Goal: Task Accomplishment & Management: Use online tool/utility

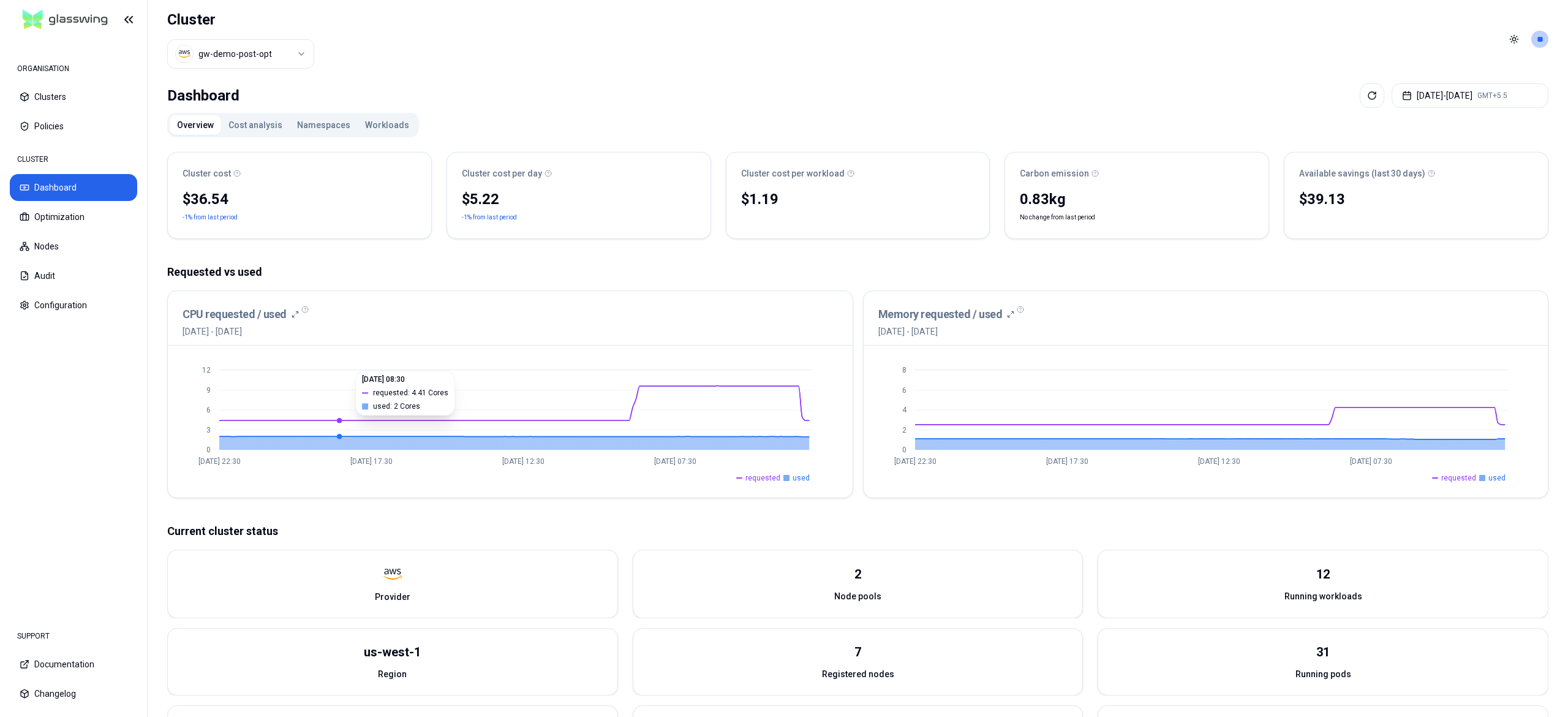
scroll to position [189, 0]
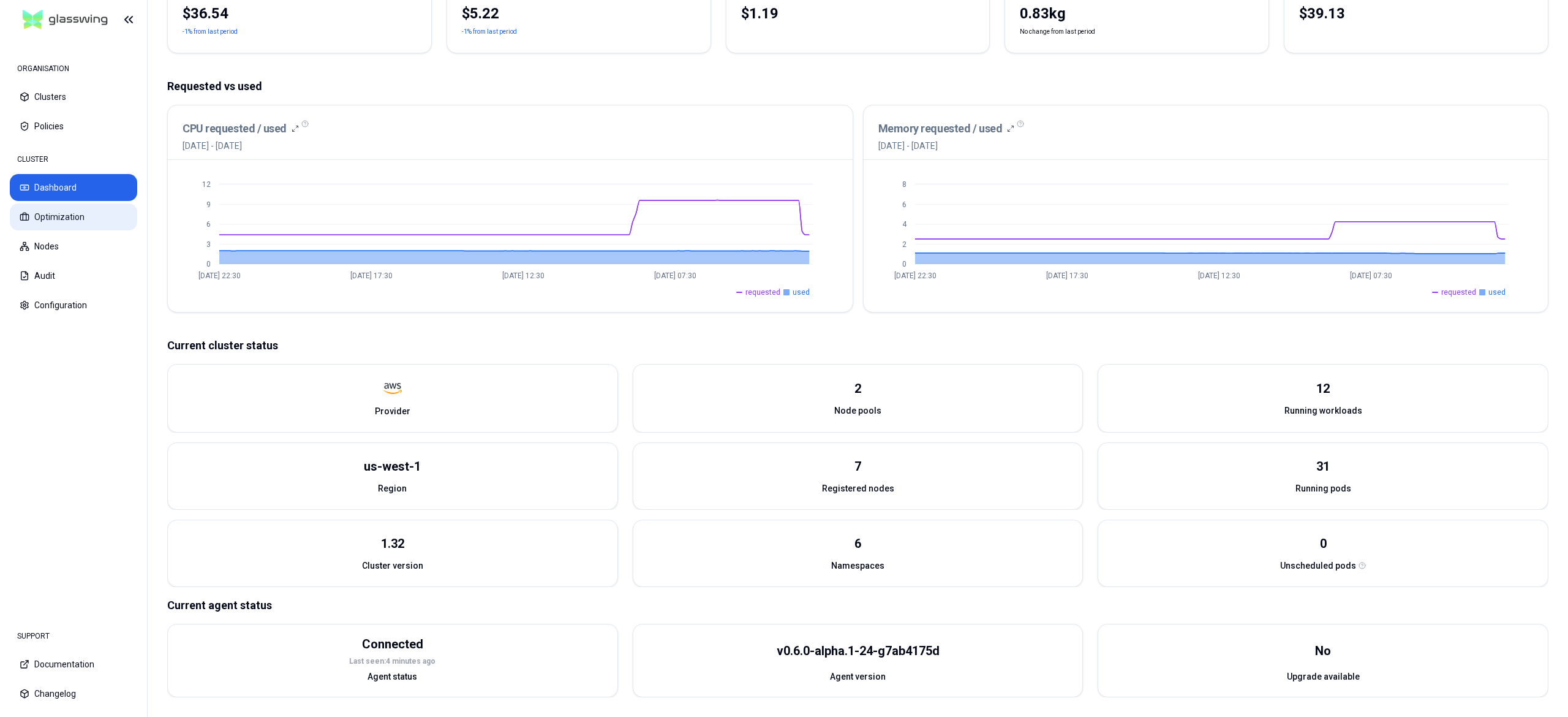
click at [72, 224] on button "Optimization" at bounding box center [74, 216] width 127 height 27
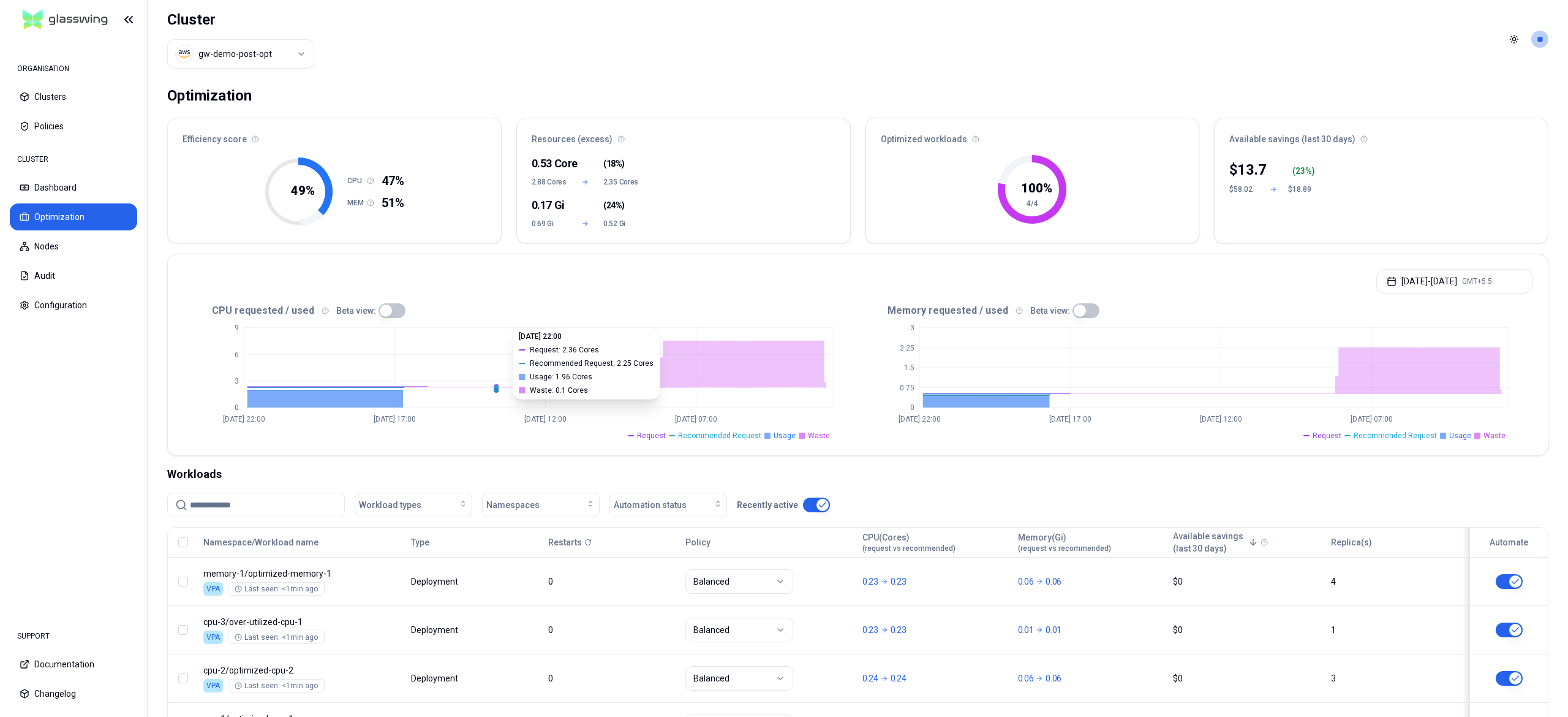
scroll to position [110, 0]
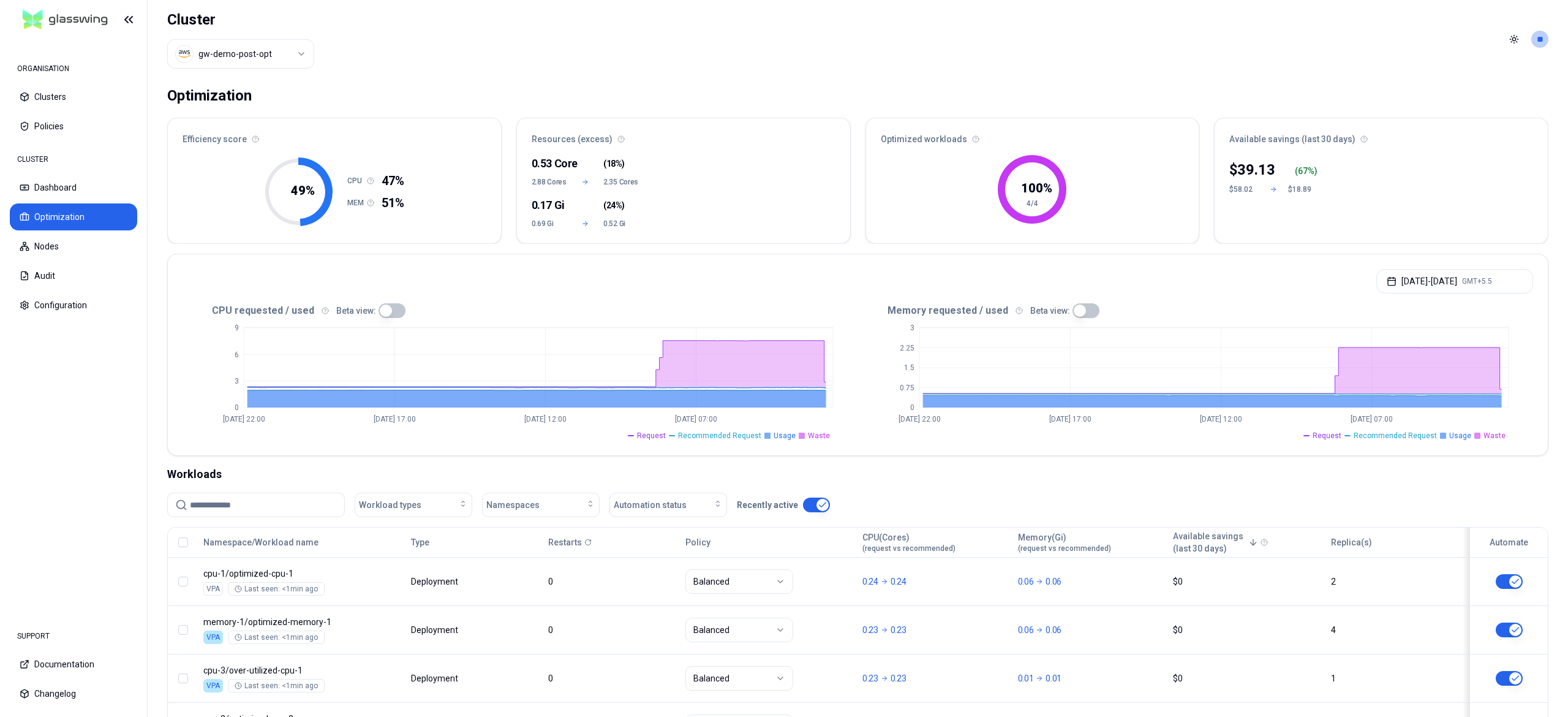
scroll to position [110, 0]
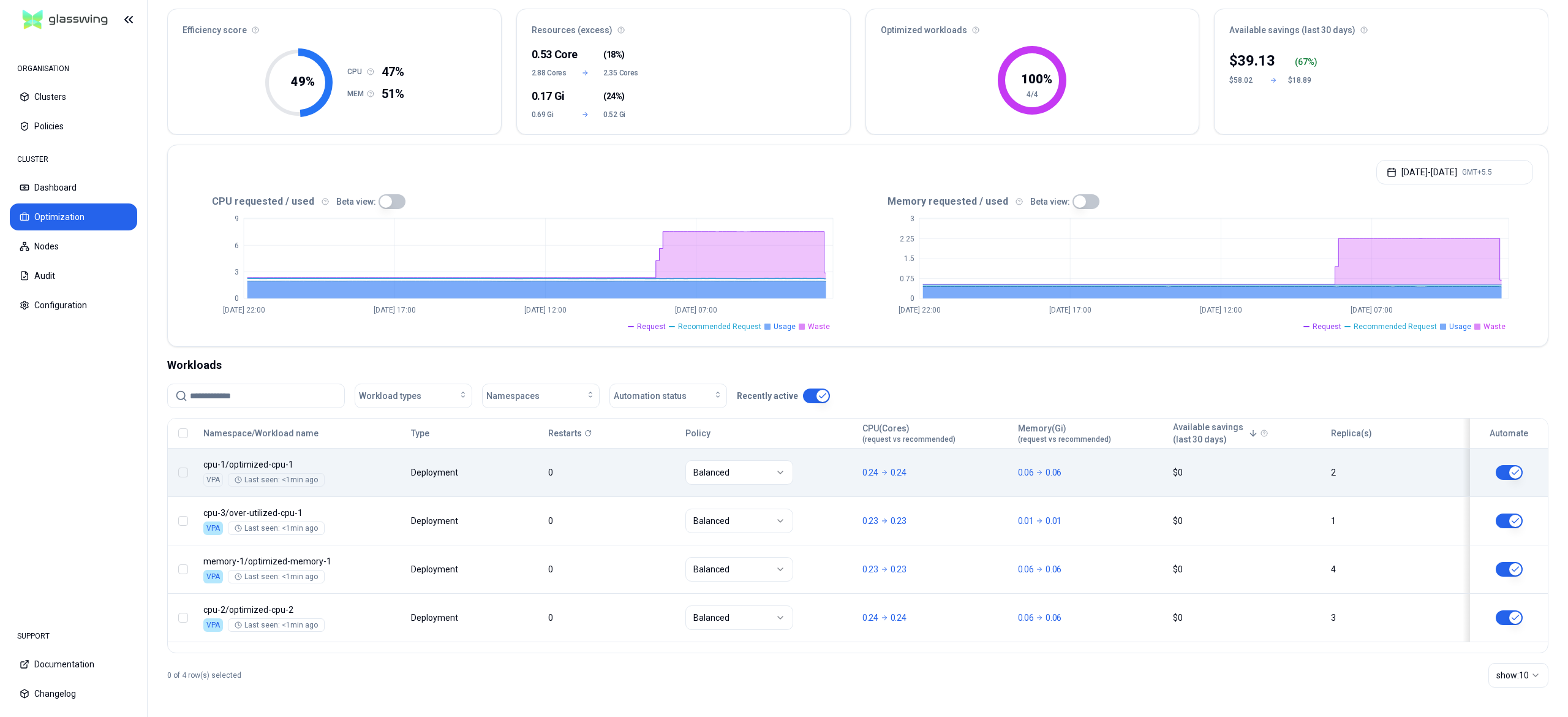
click at [1513, 475] on button "button" at bounding box center [1509, 472] width 27 height 15
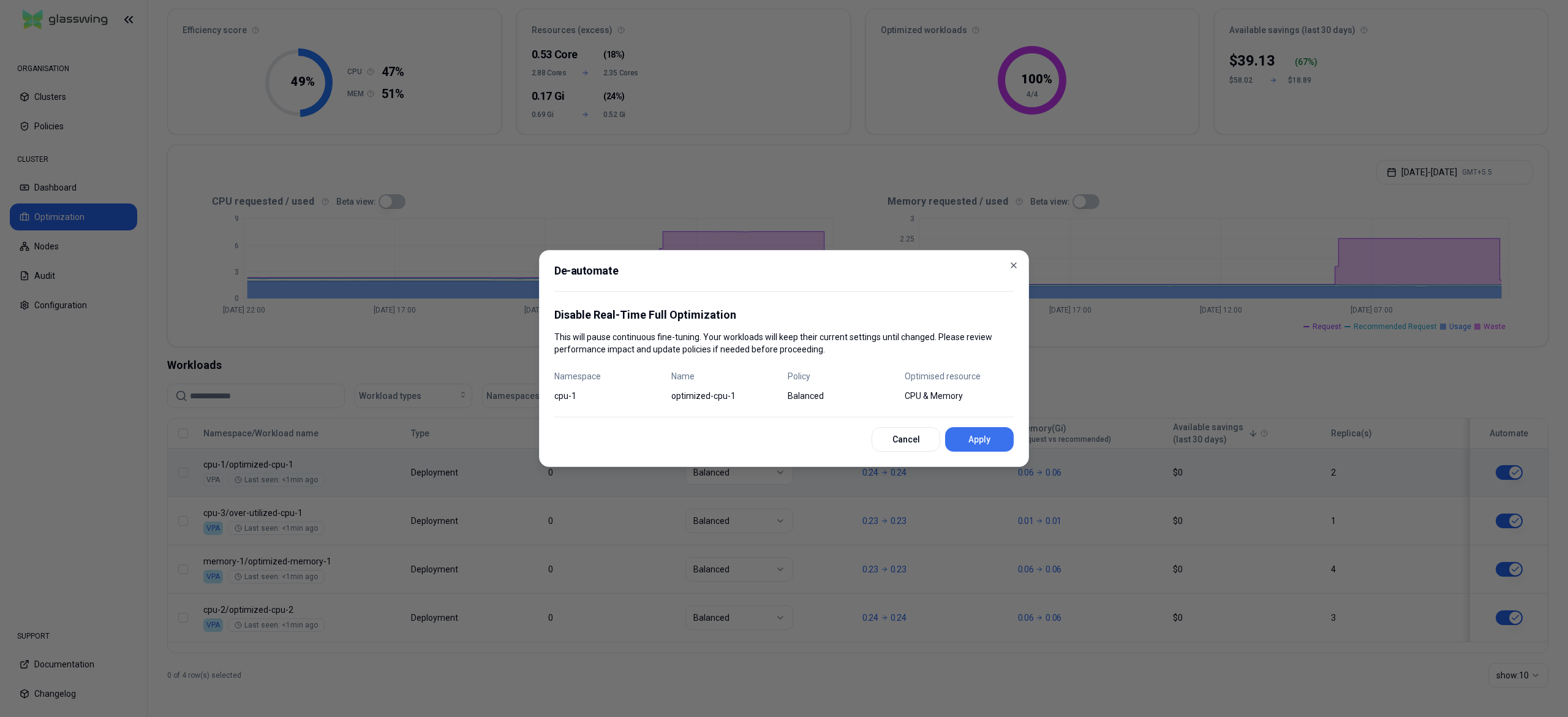
click at [983, 434] on button "Apply" at bounding box center [979, 439] width 69 height 24
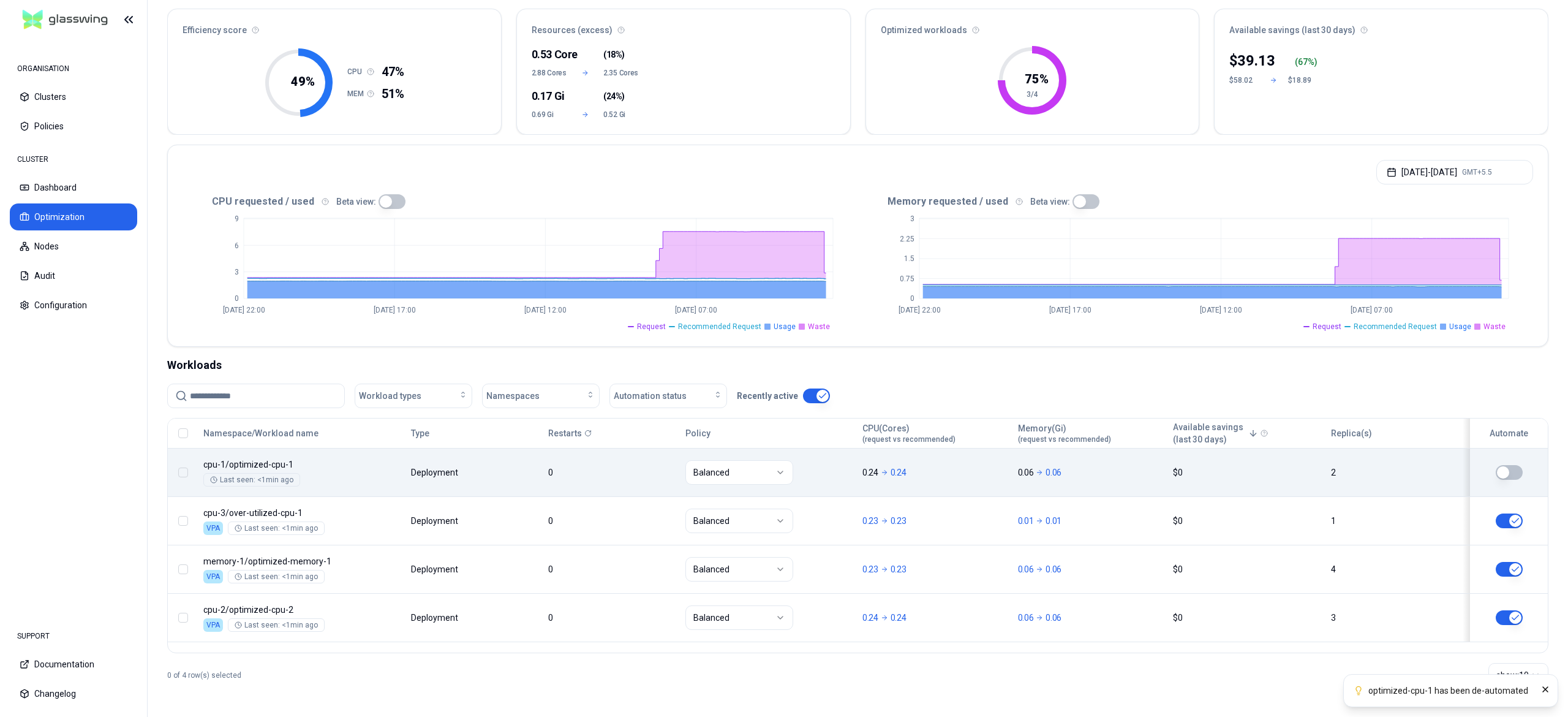
click at [1523, 475] on div at bounding box center [1509, 472] width 67 height 15
click at [1517, 473] on button "button" at bounding box center [1509, 472] width 27 height 15
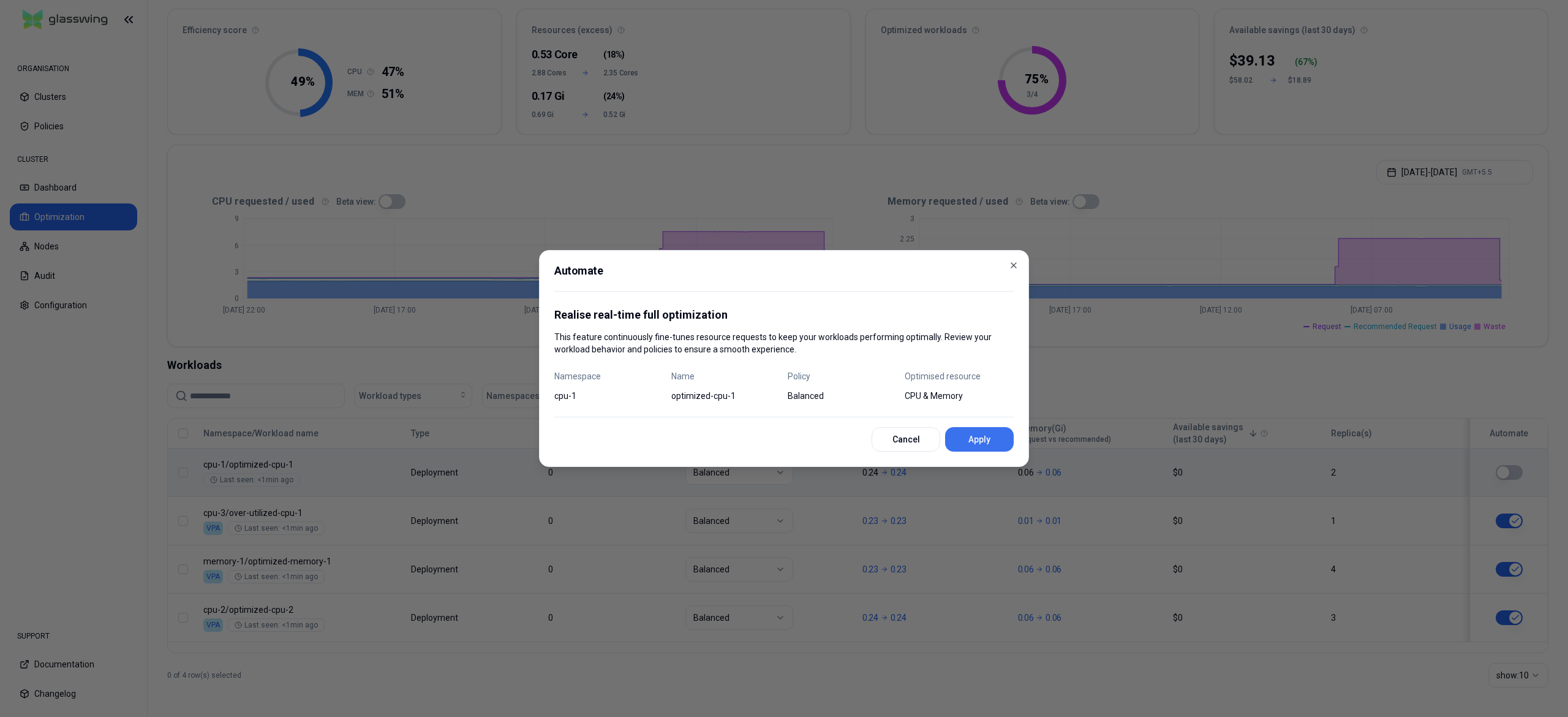
click at [998, 439] on button "Apply" at bounding box center [979, 439] width 69 height 24
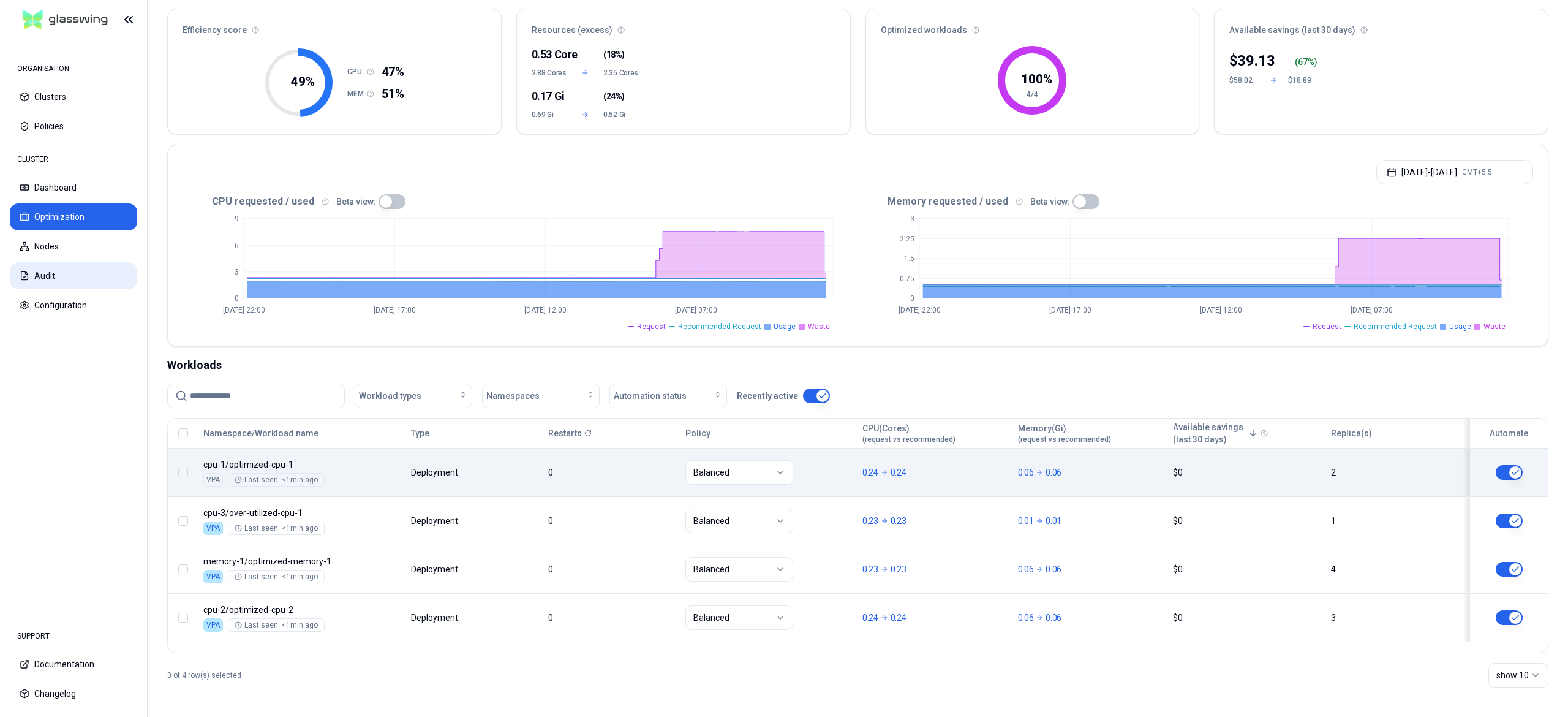
click at [34, 271] on button "Audit" at bounding box center [74, 276] width 127 height 27
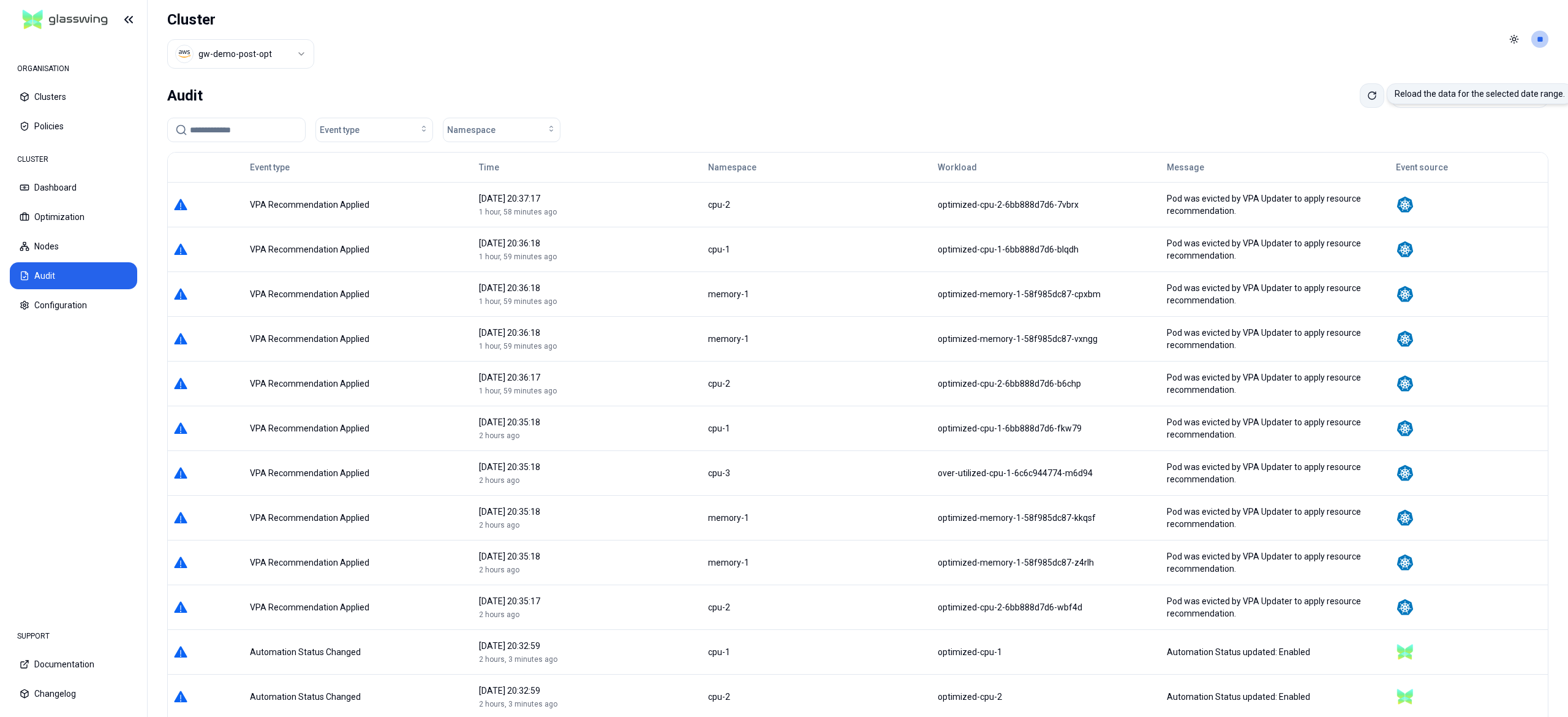
click at [1359, 100] on button at bounding box center [1371, 95] width 24 height 24
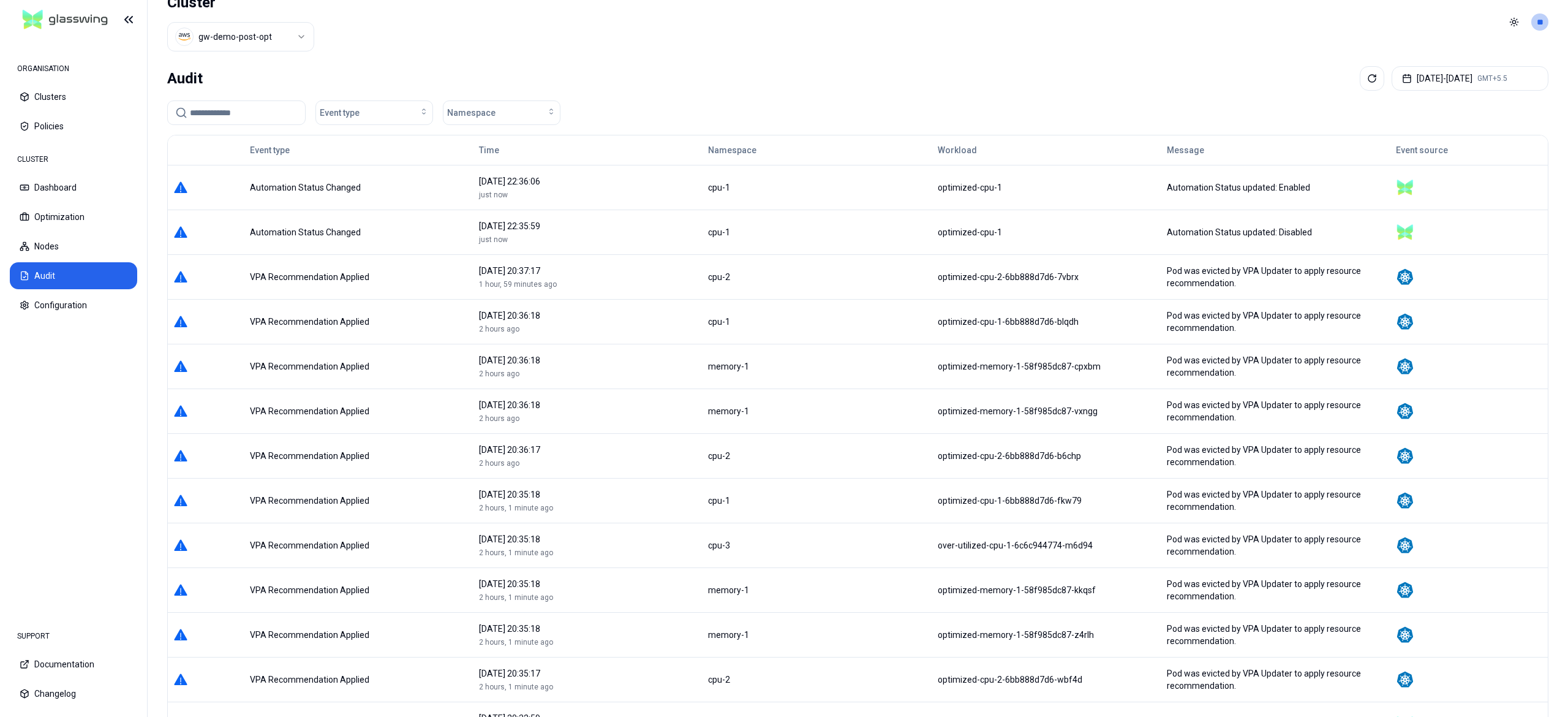
scroll to position [15, 0]
click at [62, 228] on button "Optimization" at bounding box center [74, 216] width 127 height 27
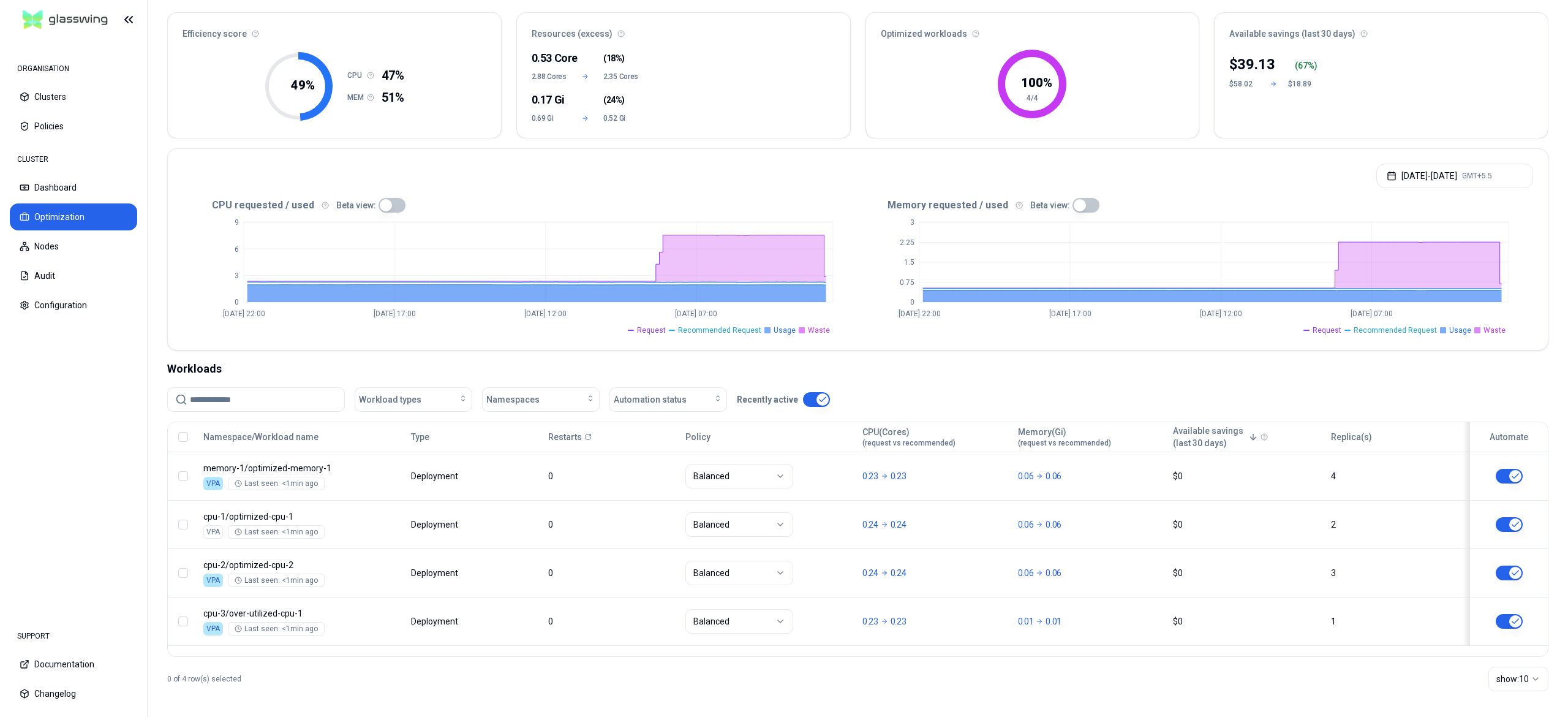
scroll to position [110, 0]
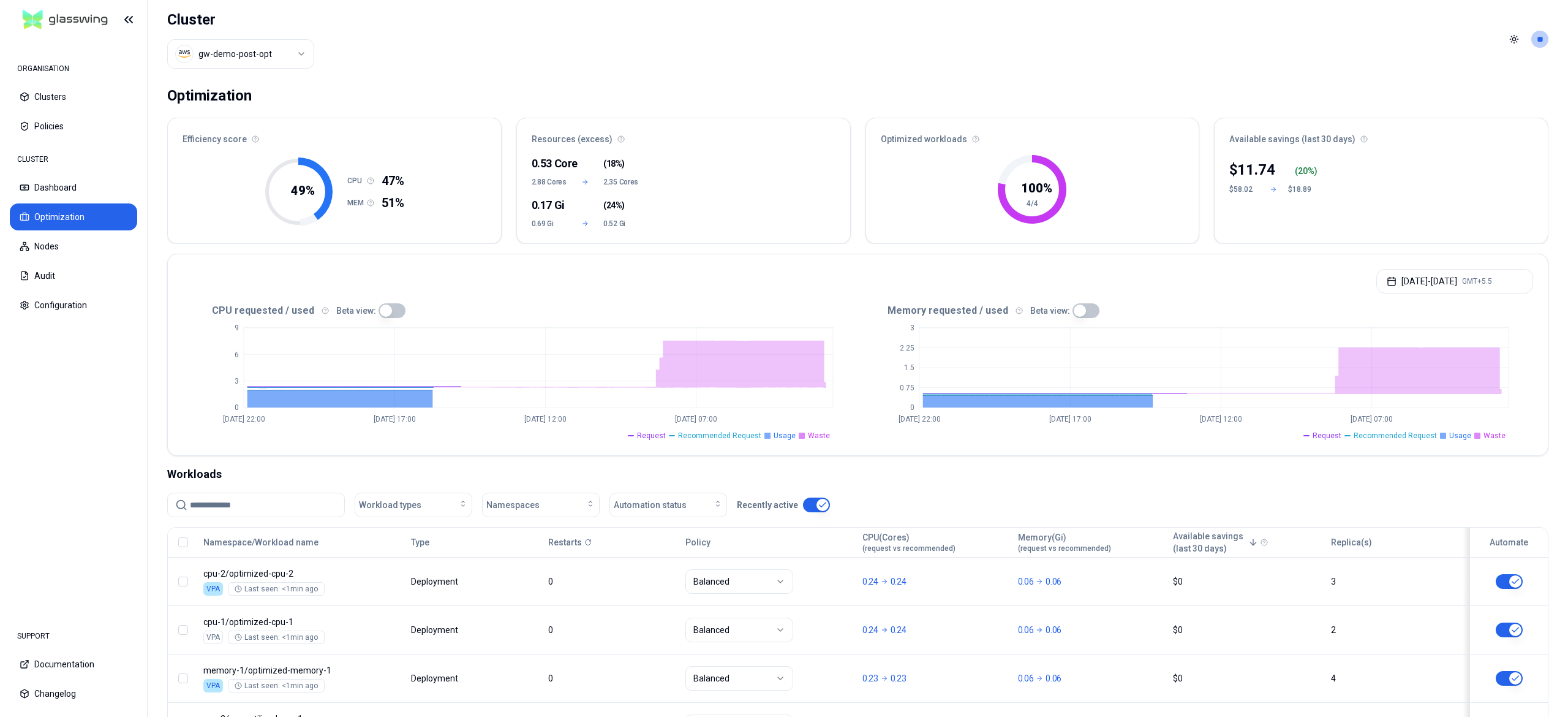
scroll to position [110, 0]
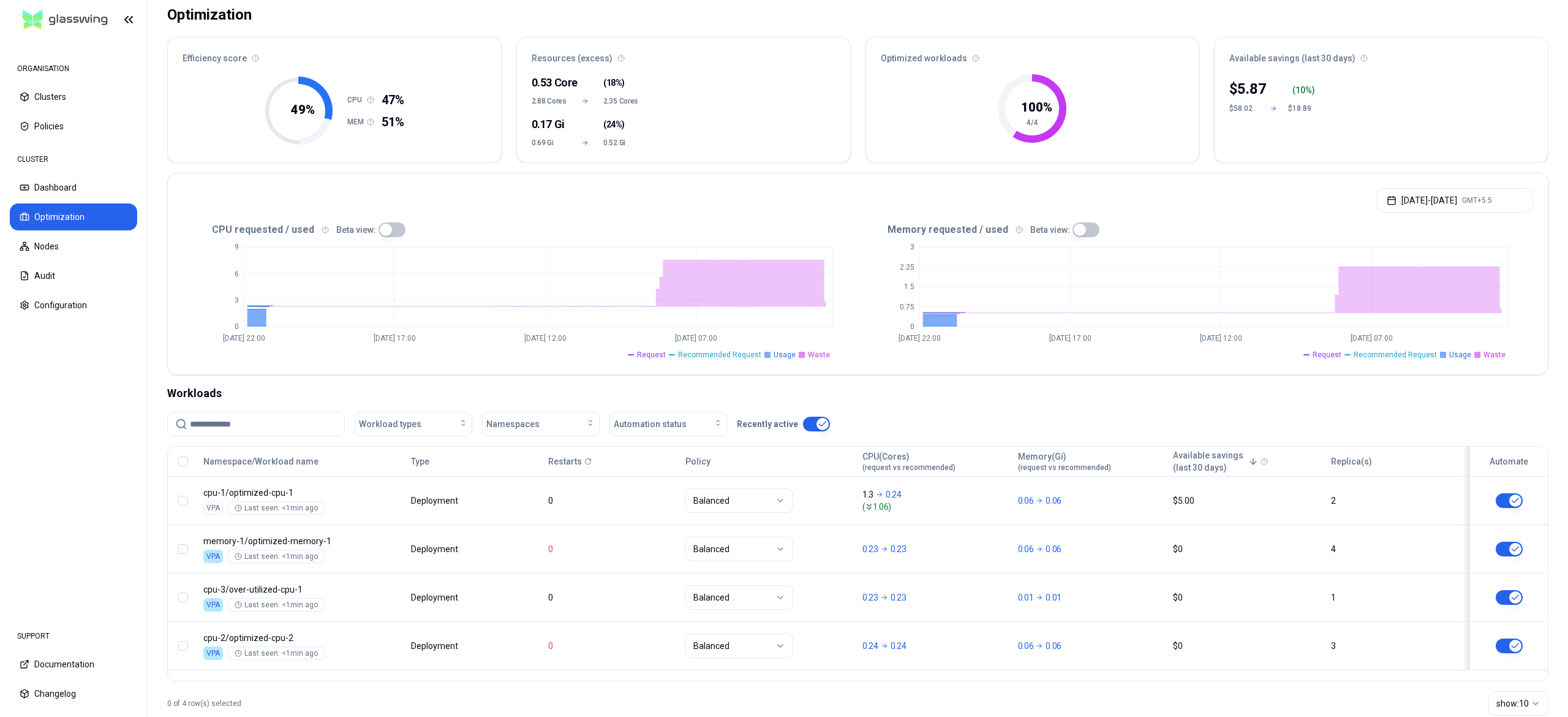
scroll to position [110, 0]
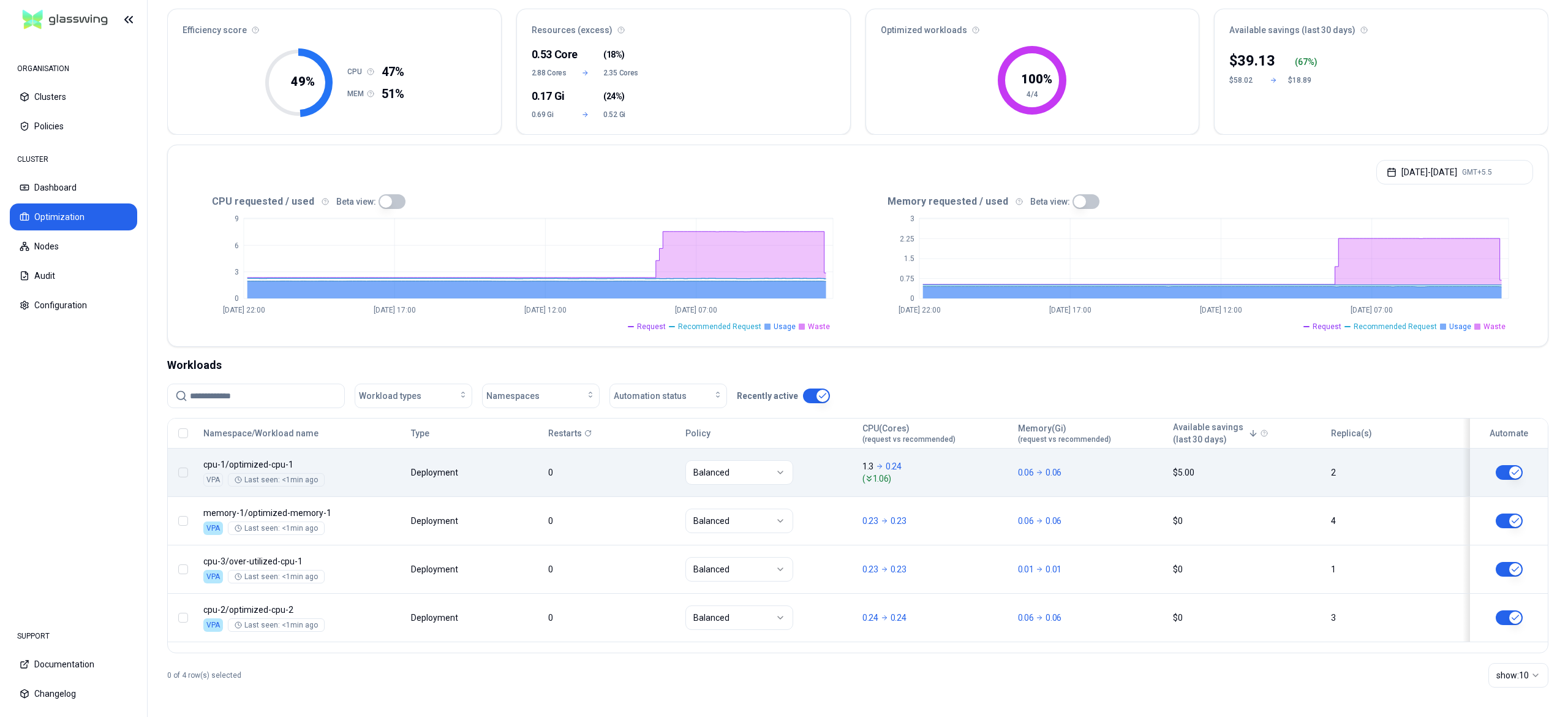
click at [1498, 469] on button "button" at bounding box center [1509, 472] width 27 height 15
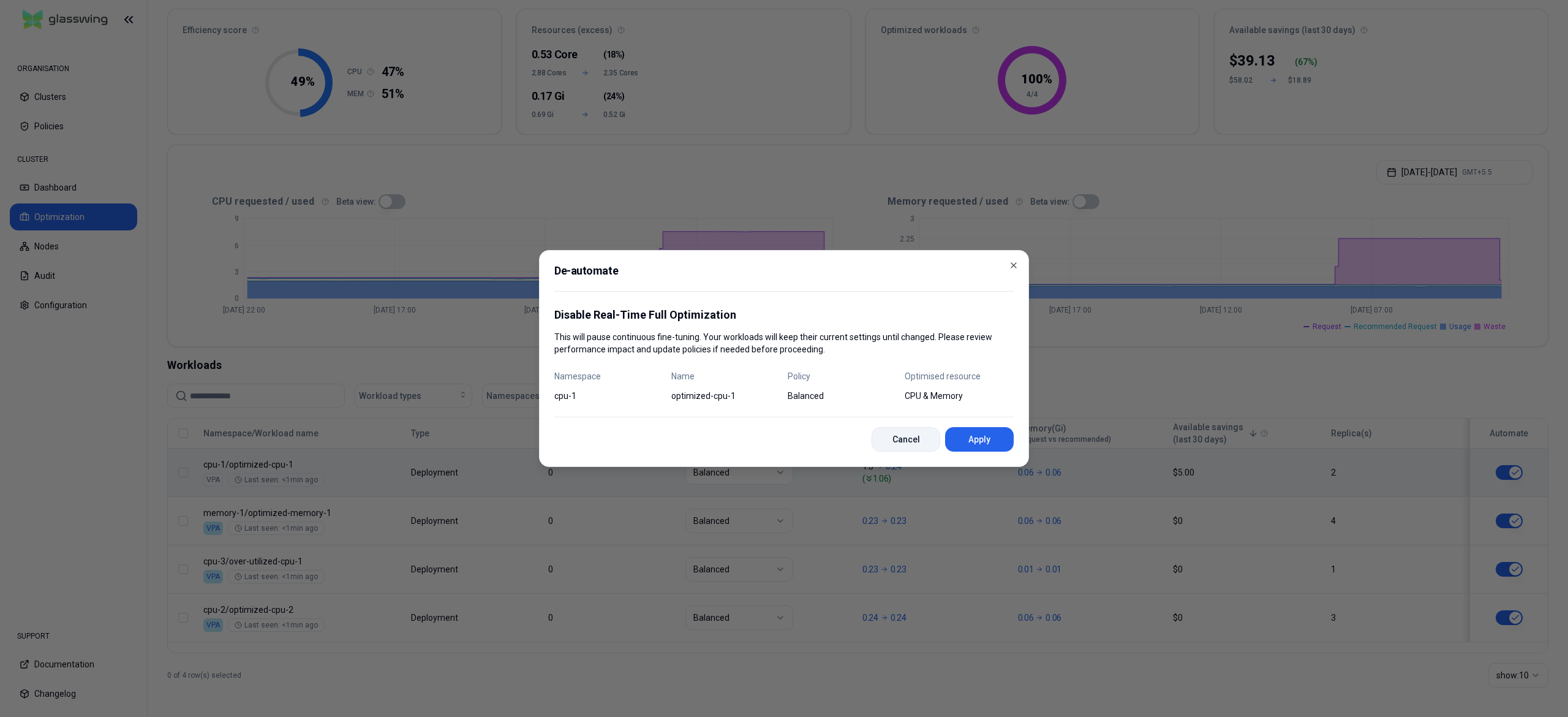
click at [907, 431] on button "Cancel" at bounding box center [906, 439] width 69 height 24
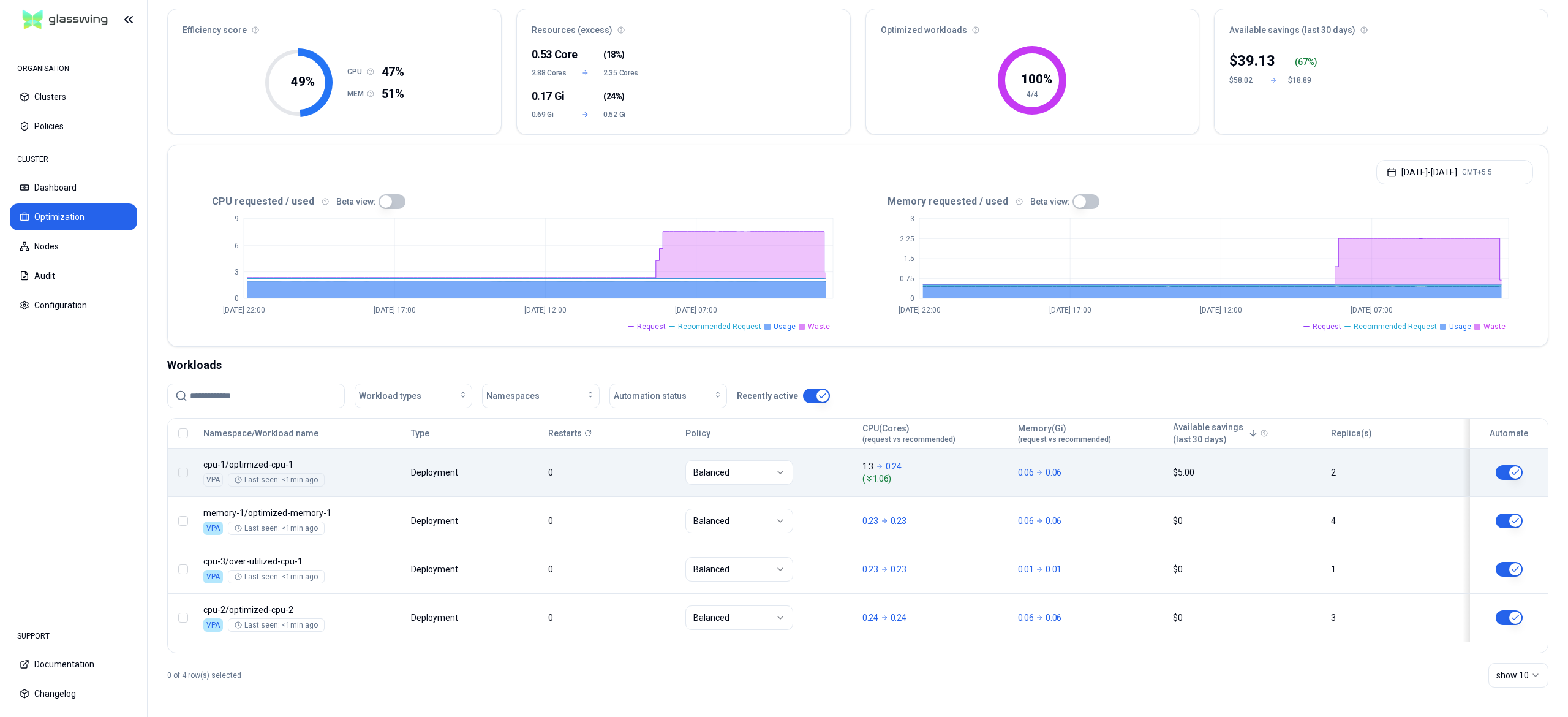
click at [187, 475] on button "button" at bounding box center [184, 472] width 10 height 10
drag, startPoint x: 765, startPoint y: 695, endPoint x: 755, endPoint y: 688, distance: 12.2
click at [755, 688] on div "Automate De-automate Change Policy" at bounding box center [827, 688] width 224 height 27
click at [755, 688] on span "Automate" at bounding box center [748, 688] width 55 height 13
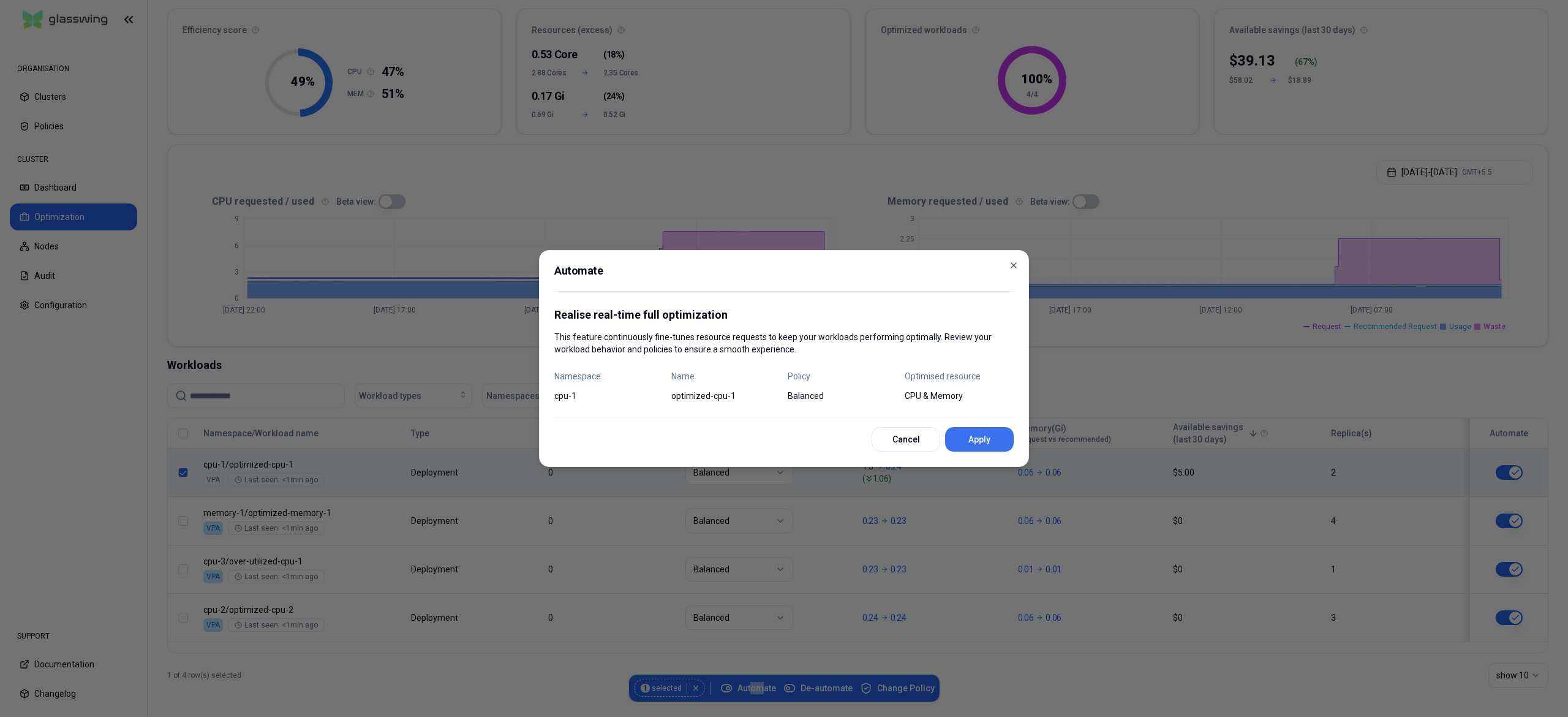
click at [1003, 444] on button "Apply" at bounding box center [979, 439] width 69 height 24
